Goal: Find specific page/section: Find specific page/section

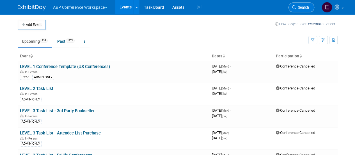
click at [298, 7] on span "Search" at bounding box center [302, 7] width 13 height 4
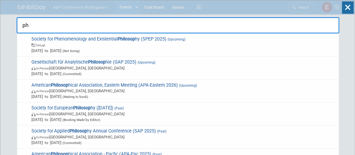
type input "p"
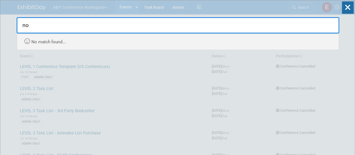
type input "n"
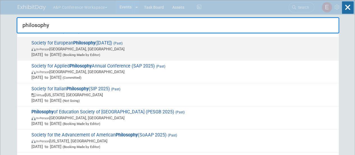
scroll to position [28, 0]
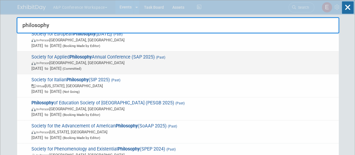
type input "philosophy"
click at [109, 64] on span "In-Person [GEOGRAPHIC_DATA], [GEOGRAPHIC_DATA]" at bounding box center [183, 63] width 305 height 6
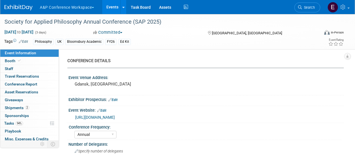
select select "Annual"
select select "Level 3"
select select "Ed Kit"
select select "Philosophy"
select select "Bloomsbury Academic"
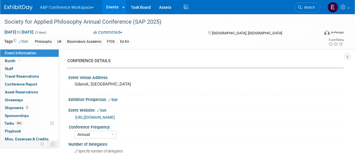
select select "Matt Hambridge"
select select "Lianna Iwanikiw"
select select "Networking/Commissioning"
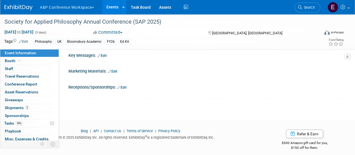
scroll to position [606, 0]
